Goal: Information Seeking & Learning: Learn about a topic

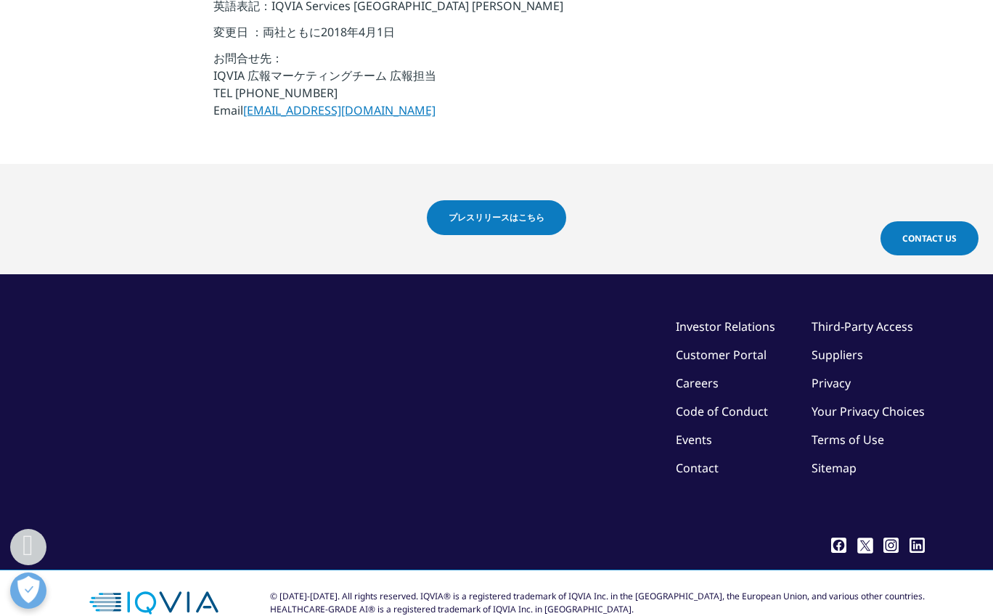
scroll to position [855, 0]
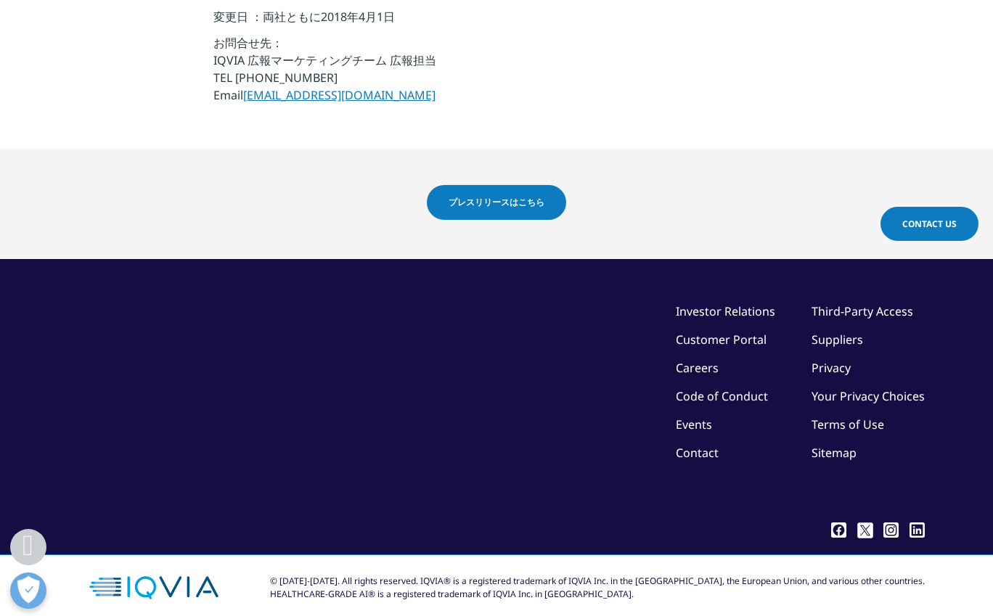
click at [867, 304] on link "Third-Party Access" at bounding box center [863, 312] width 102 height 16
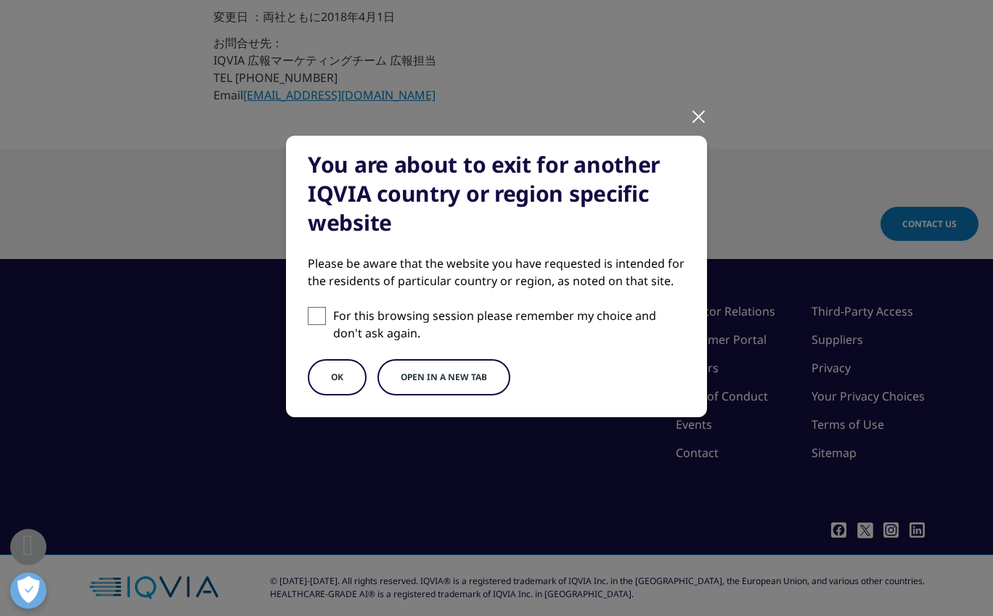
click at [314, 313] on span at bounding box center [317, 316] width 18 height 18
click at [314, 313] on input "For this browsing session please remember my choice and don't ask again." at bounding box center [317, 316] width 18 height 18
checkbox input "true"
click at [335, 373] on button "OK" at bounding box center [337, 377] width 59 height 36
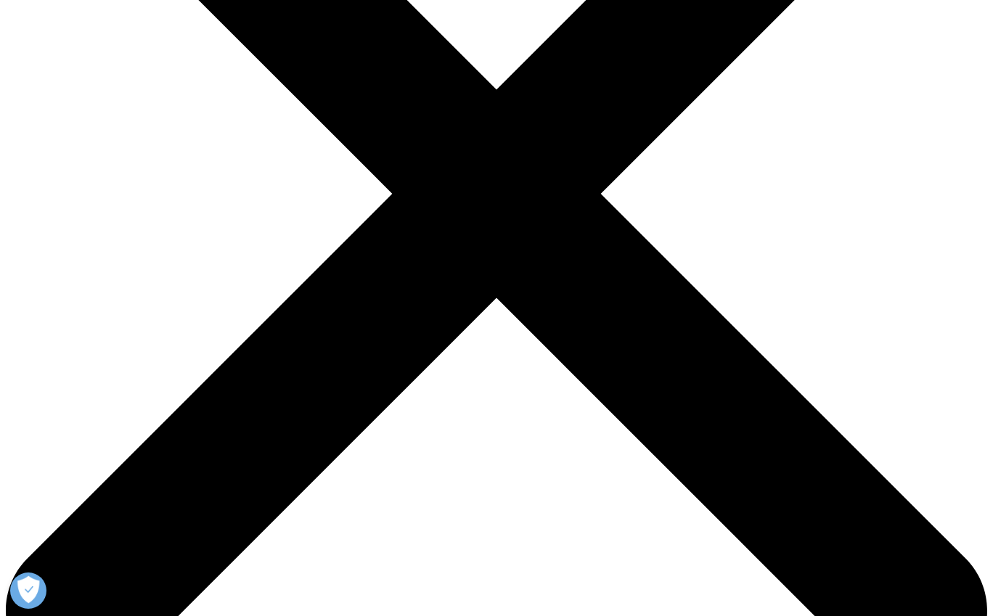
scroll to position [196, 0]
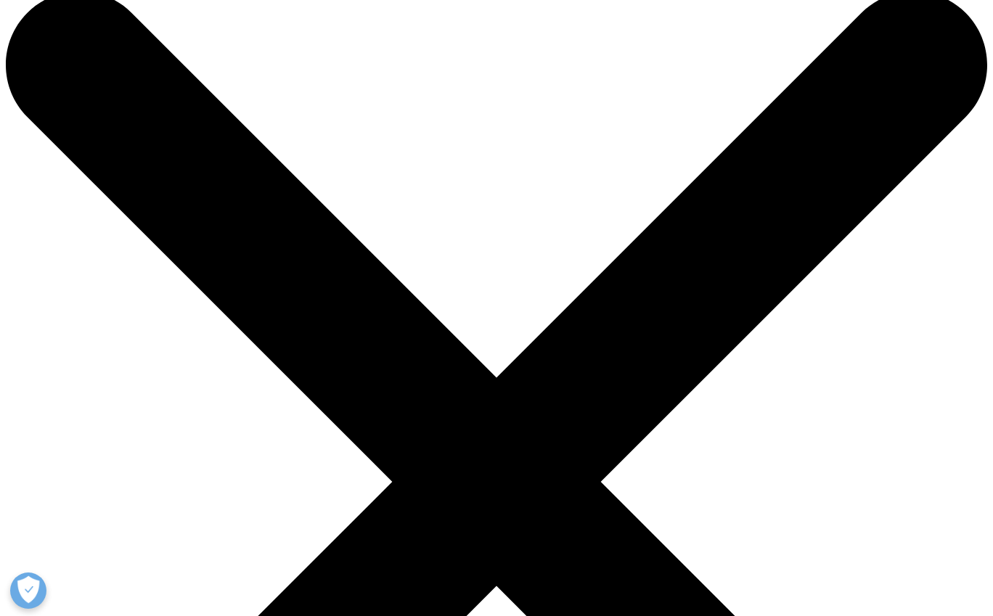
scroll to position [0, 0]
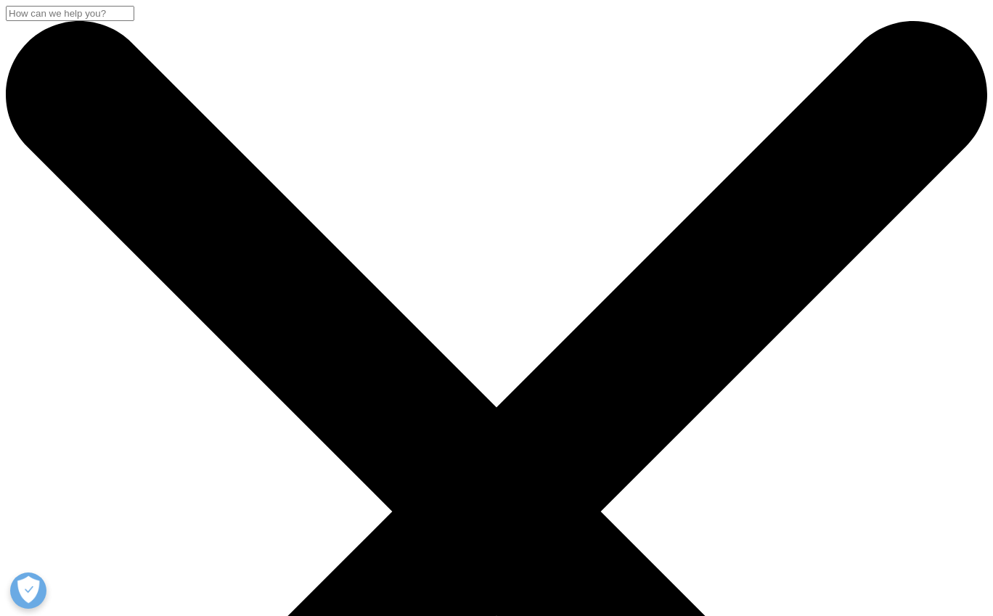
click at [134, 21] on input "検索する" at bounding box center [70, 13] width 129 height 15
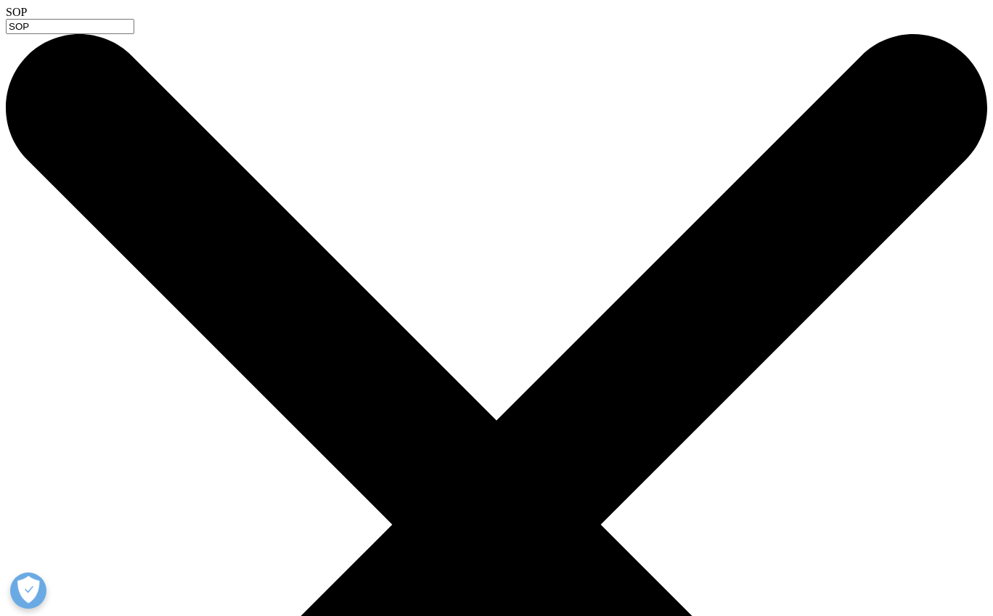
type input "SOP"
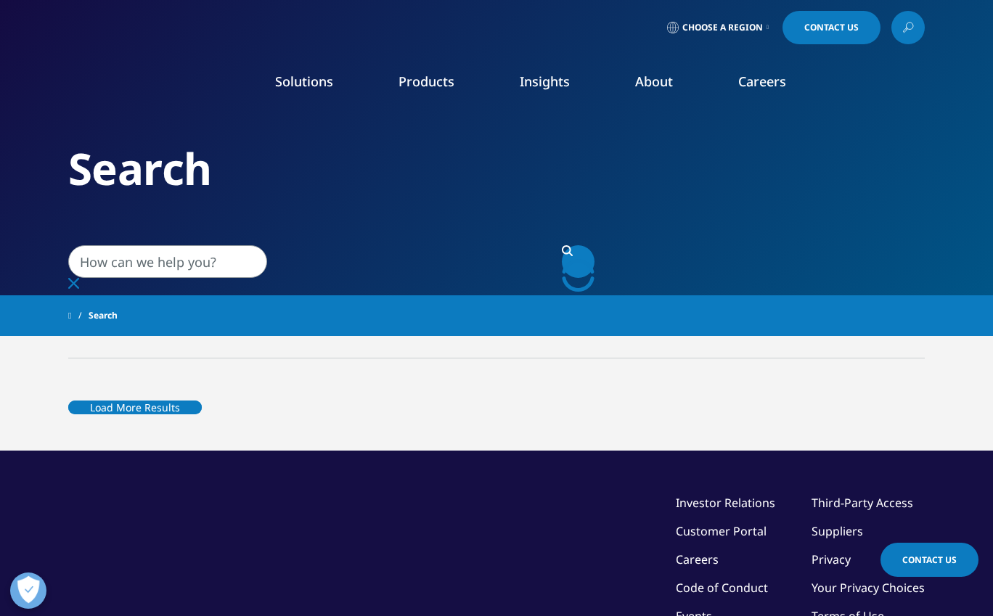
type input "SOP"
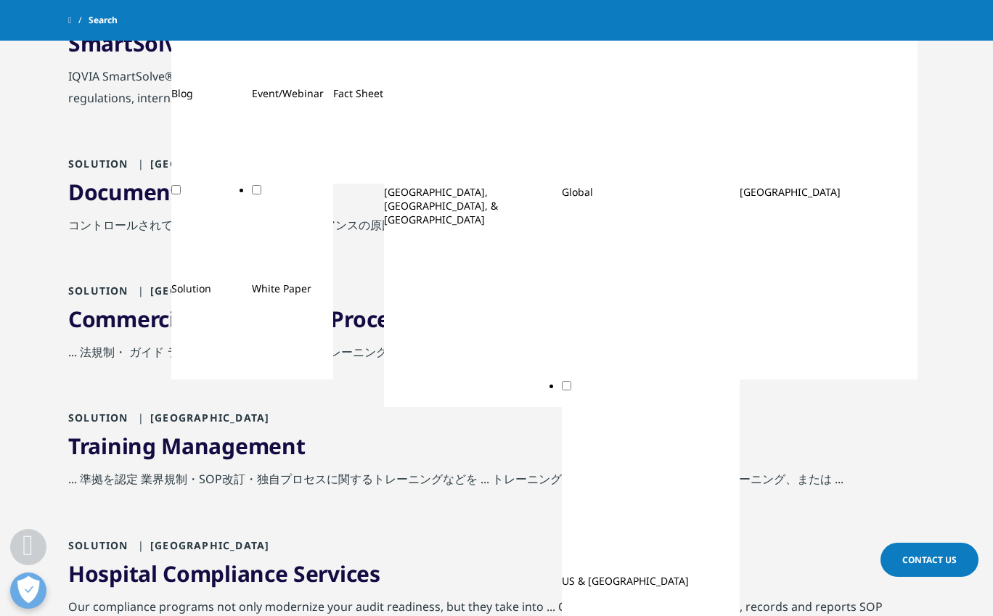
scroll to position [406, 0]
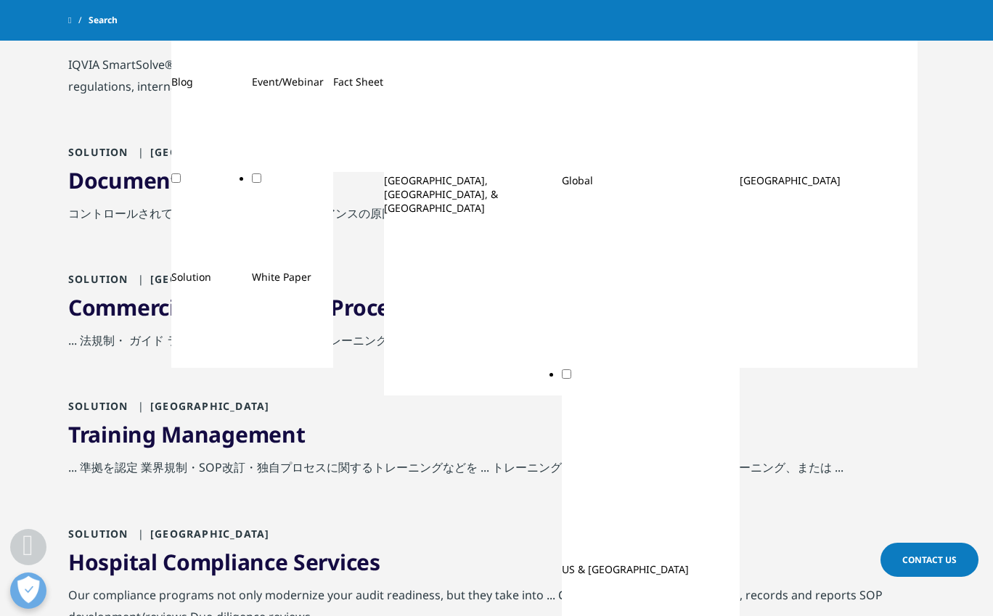
click at [285, 187] on link "Document Management" at bounding box center [198, 181] width 261 height 30
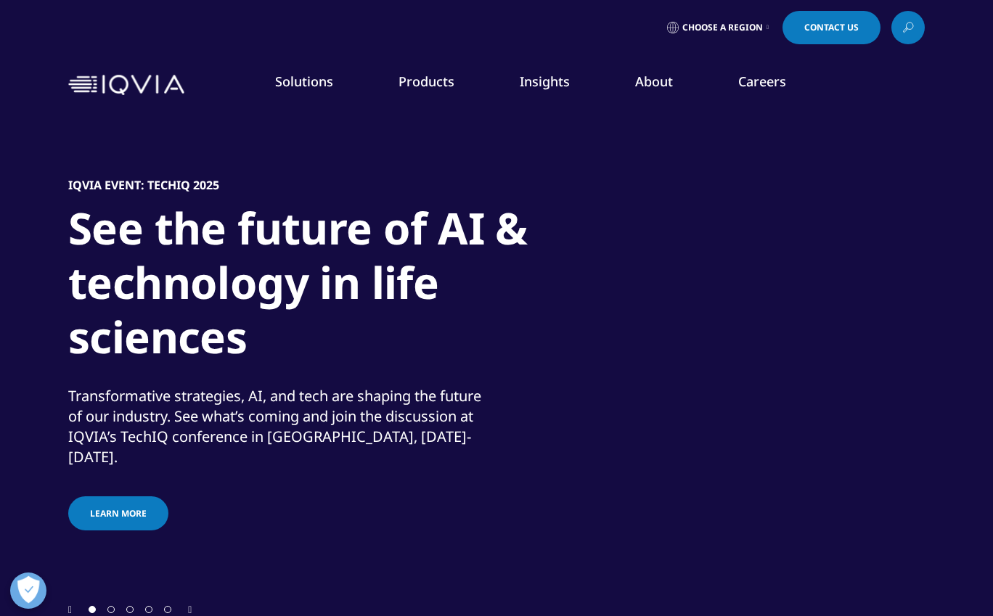
click at [907, 30] on icon at bounding box center [905, 30] width 5 height 4
